Goal: Task Accomplishment & Management: Complete application form

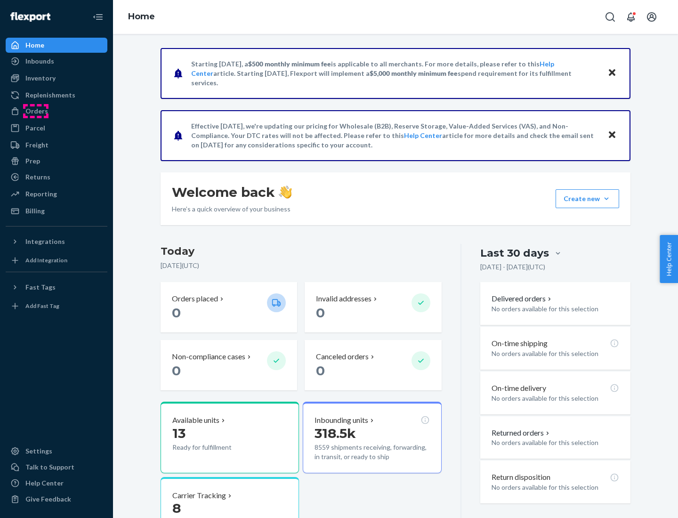
click at [36, 111] on div "Orders" at bounding box center [36, 110] width 23 height 9
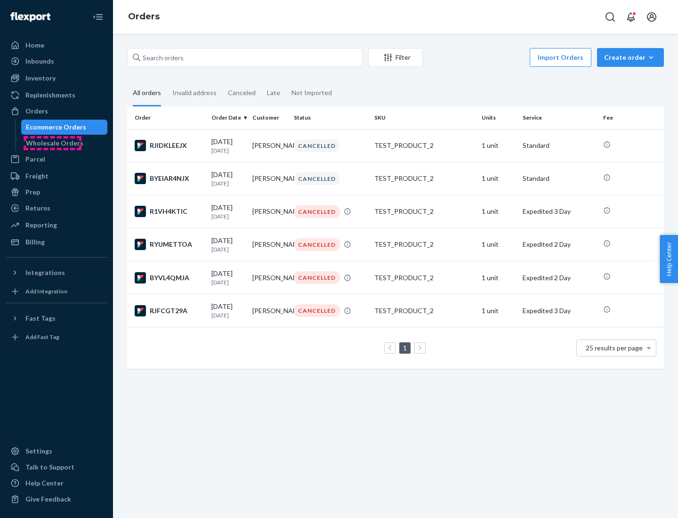
click at [52, 143] on div "Wholesale Orders" at bounding box center [54, 142] width 57 height 9
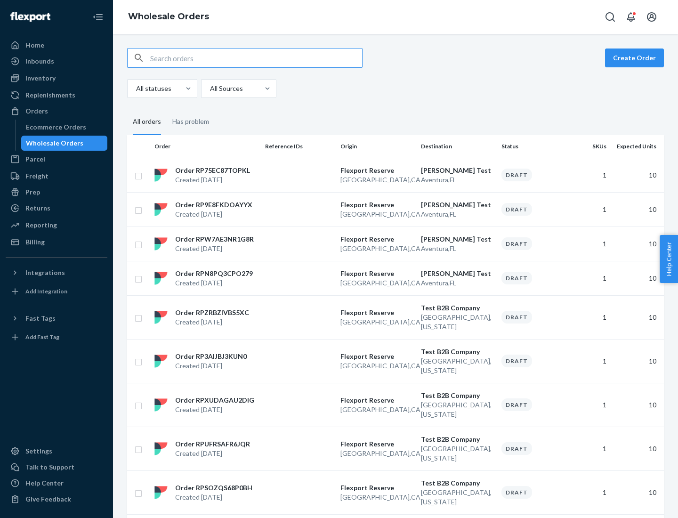
click at [636, 58] on button "Create Order" at bounding box center [634, 57] width 59 height 19
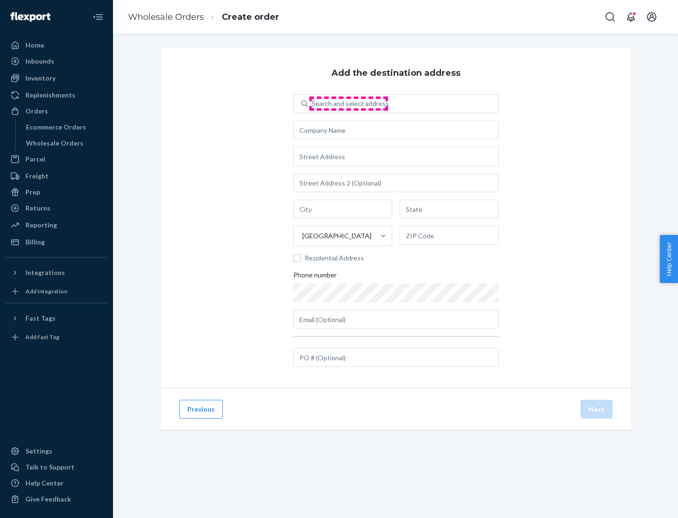
click at [348, 104] on div "Search and select address" at bounding box center [349, 103] width 77 height 9
click at [312, 104] on input "Search and select address" at bounding box center [311, 103] width 1 height 9
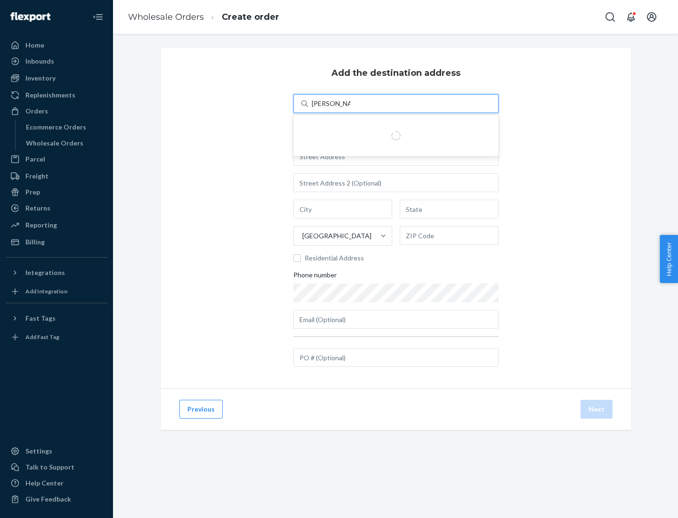
type input "[PERSON_NAME] Test"
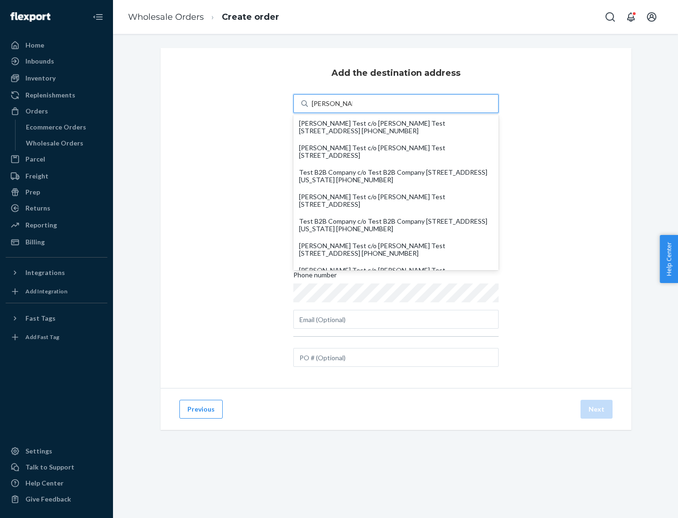
scroll to position [16, 0]
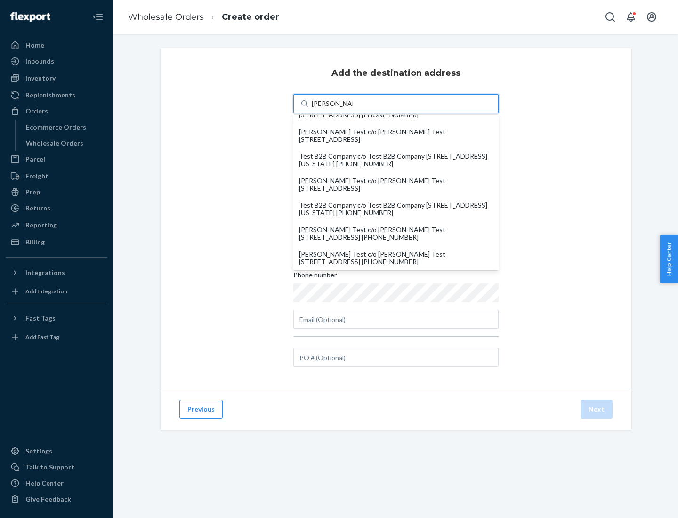
click at [396, 233] on div "[PERSON_NAME] Test c/o [PERSON_NAME] Test [STREET_ADDRESS] [PHONE_NUMBER]" at bounding box center [396, 233] width 194 height 15
click at [352, 108] on input "[PERSON_NAME] Test" at bounding box center [331, 103] width 41 height 9
type input "[PERSON_NAME] Test"
type input "[GEOGRAPHIC_DATA]"
type input "CA"
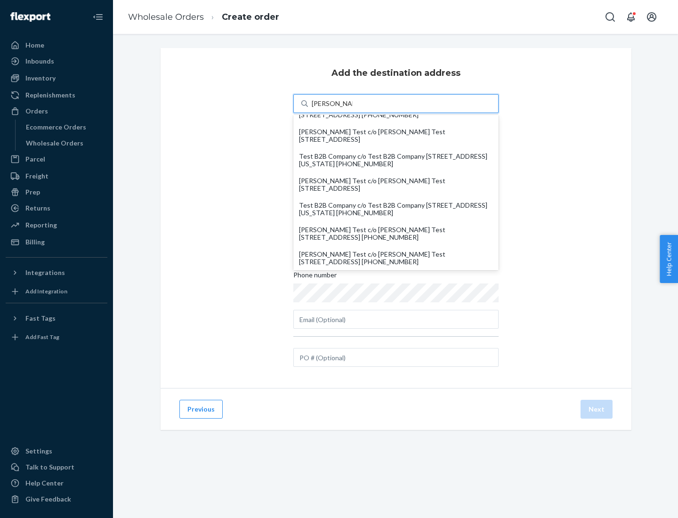
type input "94108"
type input "[STREET_ADDRESS]"
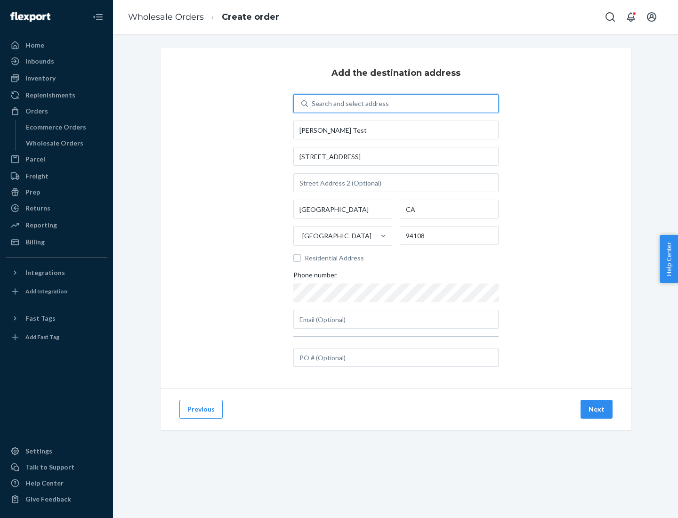
click at [597, 409] on button "Next" at bounding box center [596, 408] width 32 height 19
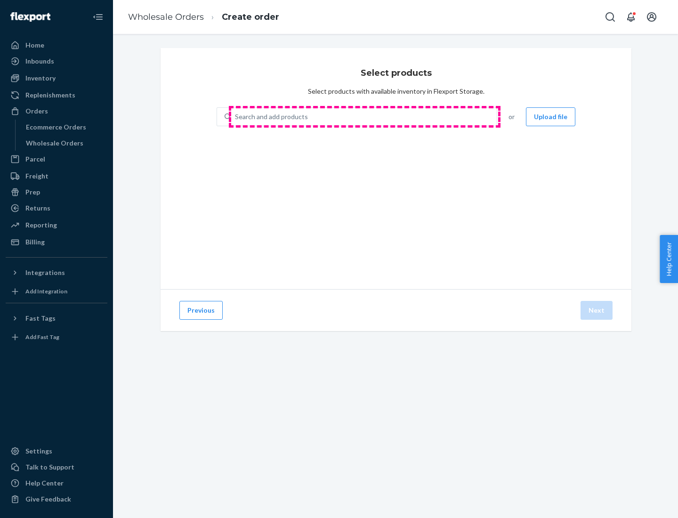
click at [364, 117] on div "Search and add products" at bounding box center [363, 116] width 265 height 17
click at [236, 117] on input "Search and add products" at bounding box center [235, 116] width 1 height 9
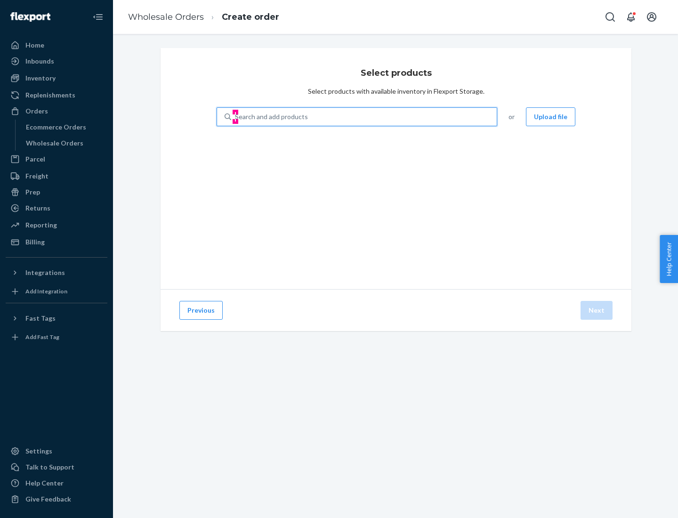
type input "test"
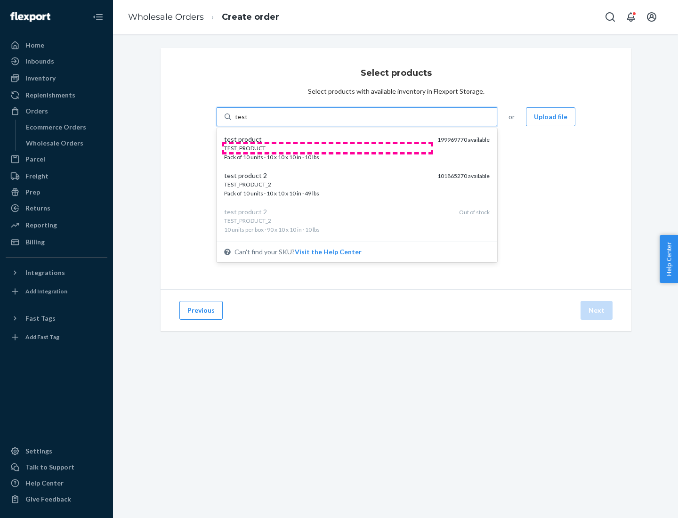
click at [327, 148] on div "TEST_PRODUCT" at bounding box center [327, 148] width 206 height 8
click at [247, 121] on input "test" at bounding box center [241, 116] width 12 height 9
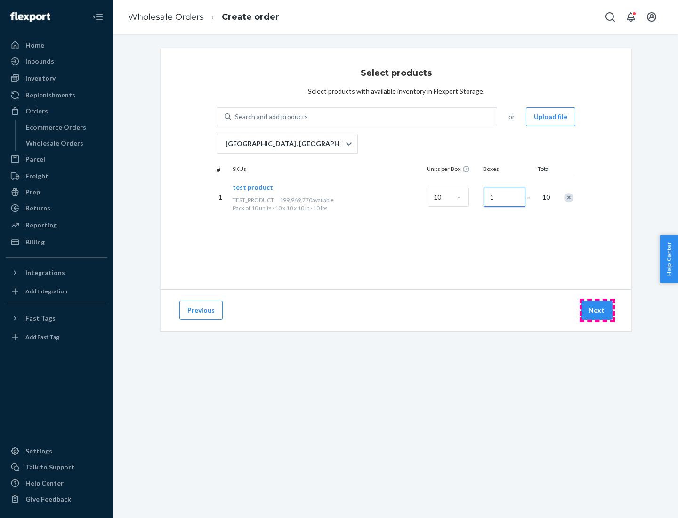
type input "1"
click at [597, 310] on button "Next" at bounding box center [596, 310] width 32 height 19
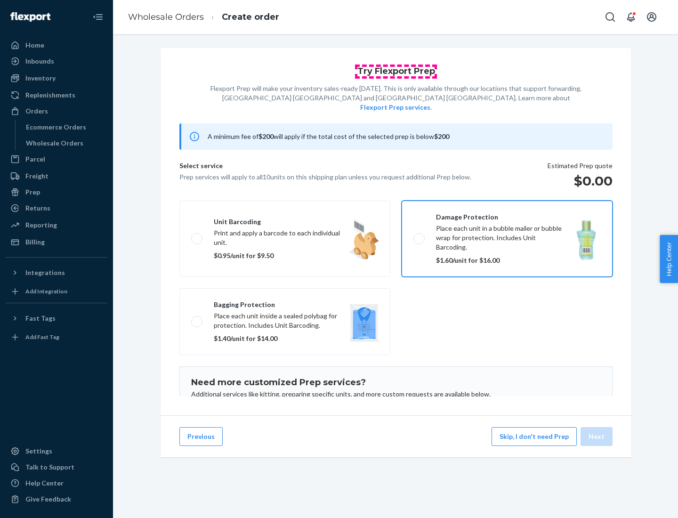
click at [413, 235] on input "Damage protection Place each unit in a bubble mailer or bubble wrap for protect…" at bounding box center [416, 238] width 6 height 6
checkbox input "true"
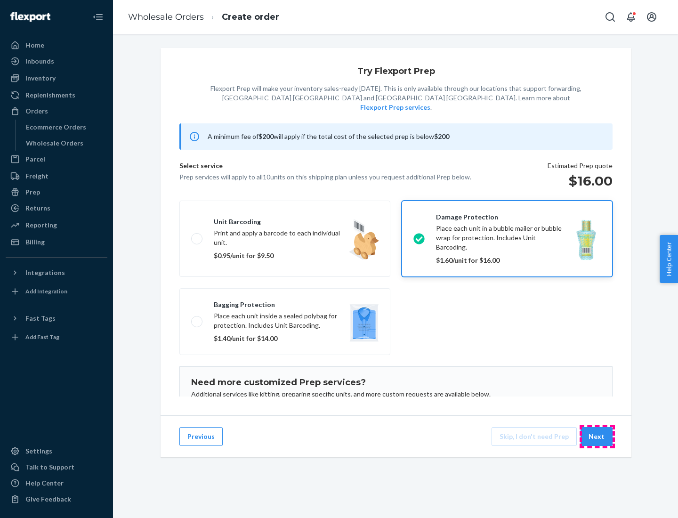
click at [597, 436] on button "Next" at bounding box center [596, 436] width 32 height 19
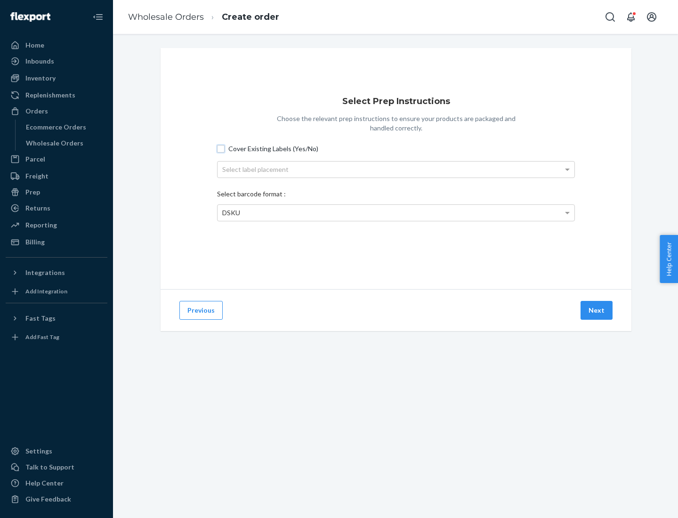
click at [221, 148] on input "Cover Existing Labels (Yes/No)" at bounding box center [221, 149] width 8 height 8
checkbox input "true"
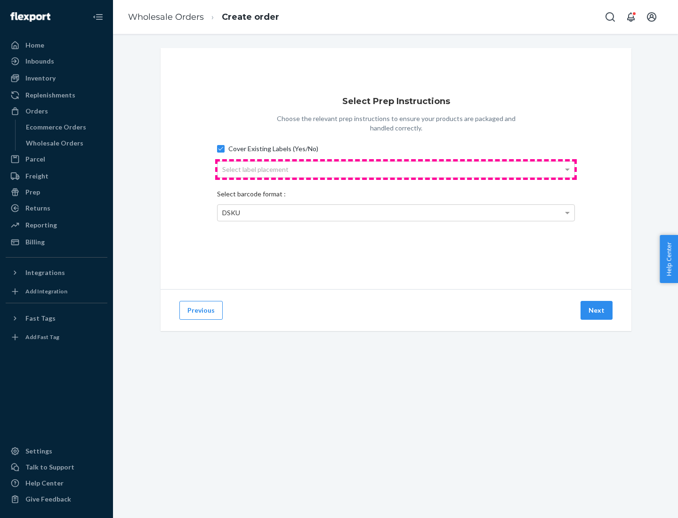
click at [396, 169] on div "Select label placement" at bounding box center [395, 169] width 357 height 16
click at [396, 169] on div "Top Center" at bounding box center [395, 169] width 357 height 16
